Goal: Task Accomplishment & Management: Manage account settings

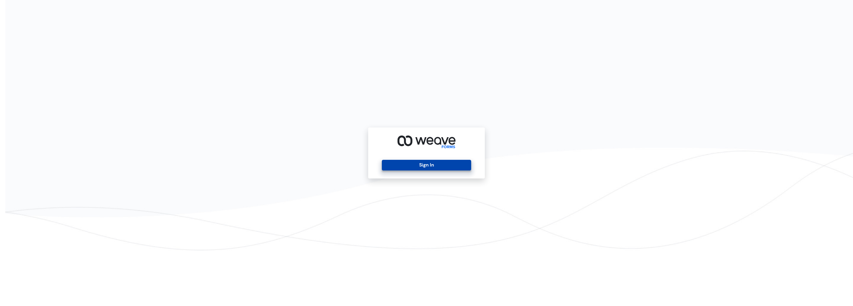
click at [412, 167] on button "Sign In" at bounding box center [426, 165] width 89 height 11
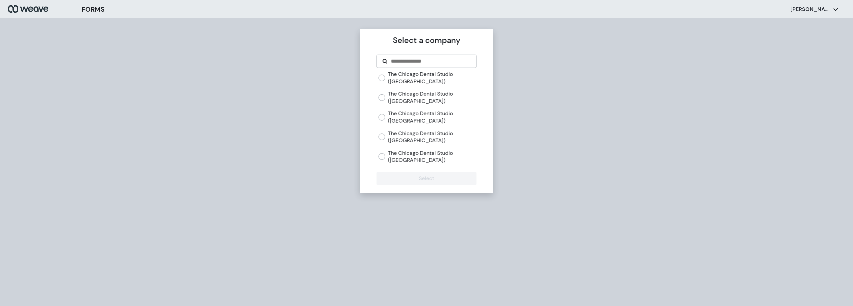
click at [375, 155] on div "Select a company The Chicago Dental Studio ([GEOGRAPHIC_DATA]) The Chicago Dent…" at bounding box center [426, 111] width 133 height 164
click at [397, 177] on button "Select" at bounding box center [426, 178] width 100 height 13
